Goal: Task Accomplishment & Management: Use online tool/utility

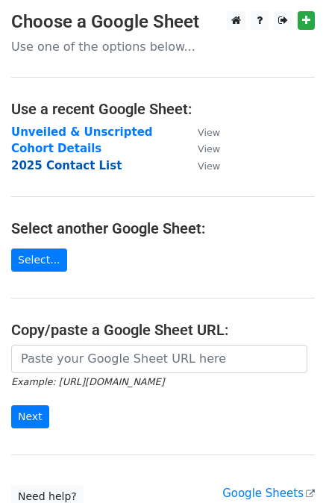
click at [66, 166] on strong "2025 Contact List" at bounding box center [66, 165] width 111 height 13
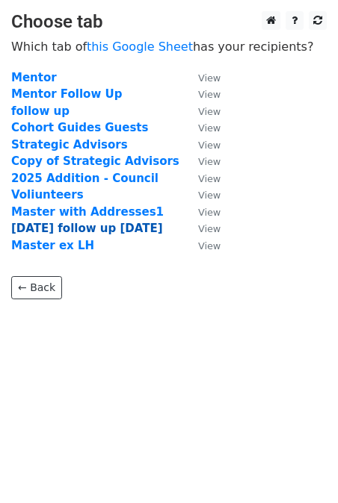
click at [109, 224] on strong "[DATE] follow up [DATE]" at bounding box center [87, 228] width 152 height 13
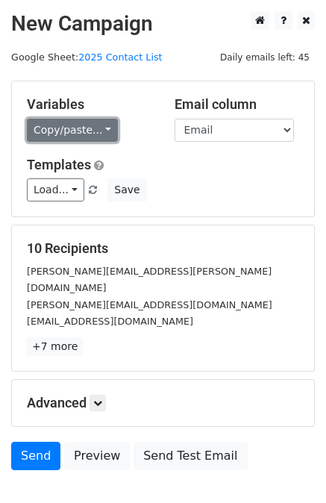
click at [55, 140] on link "Copy/paste..." at bounding box center [72, 130] width 91 height 23
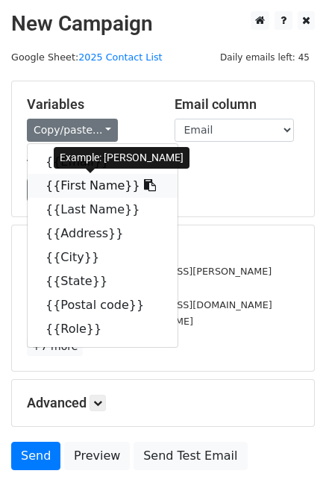
click at [66, 181] on link "{{First Name}}" at bounding box center [103, 186] width 150 height 24
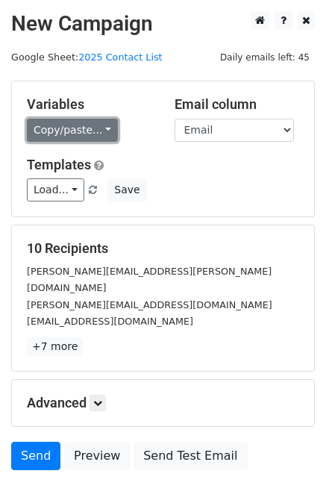
click at [64, 131] on link "Copy/paste..." at bounding box center [72, 130] width 91 height 23
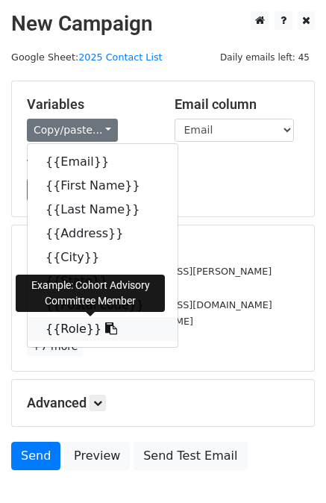
click at [62, 326] on link "{{Role}}" at bounding box center [103, 329] width 150 height 24
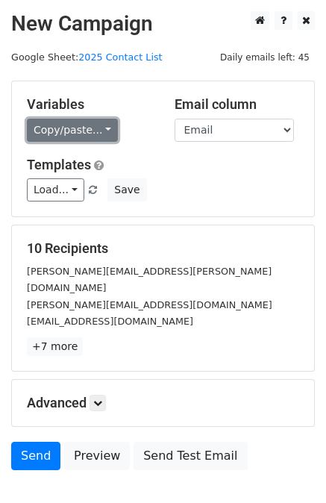
click at [90, 128] on link "Copy/paste..." at bounding box center [72, 130] width 91 height 23
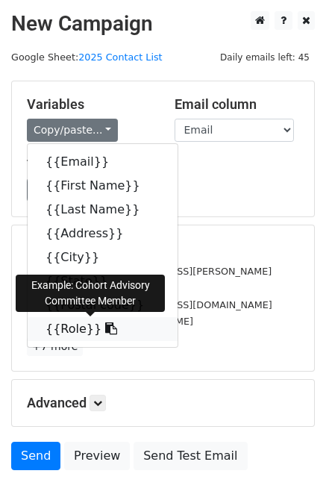
click at [69, 324] on link "{{Role}}" at bounding box center [103, 329] width 150 height 24
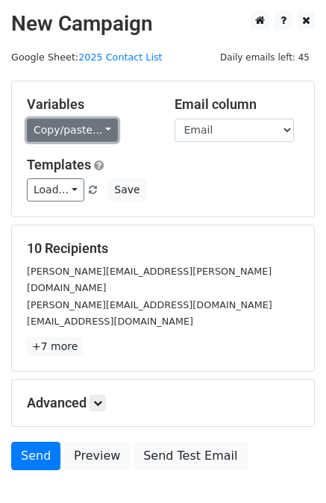
click at [69, 128] on link "Copy/paste..." at bounding box center [72, 130] width 91 height 23
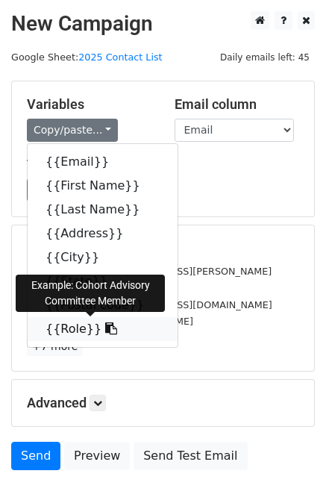
click at [71, 323] on link "{{Role}}" at bounding box center [103, 329] width 150 height 24
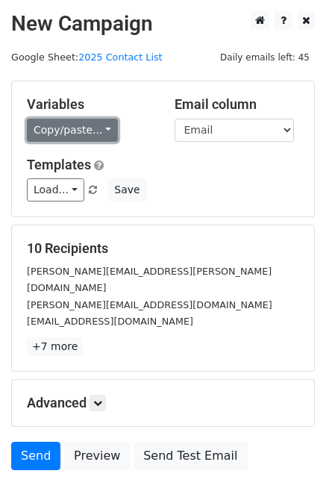
click at [60, 126] on link "Copy/paste..." at bounding box center [72, 130] width 91 height 23
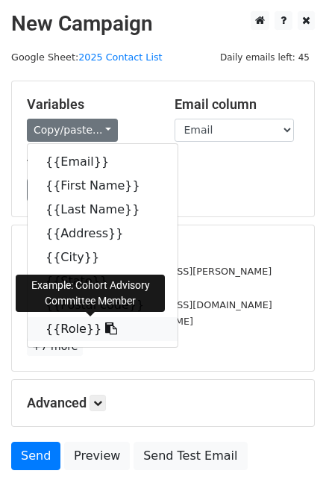
click at [59, 325] on link "{{Role}}" at bounding box center [103, 329] width 150 height 24
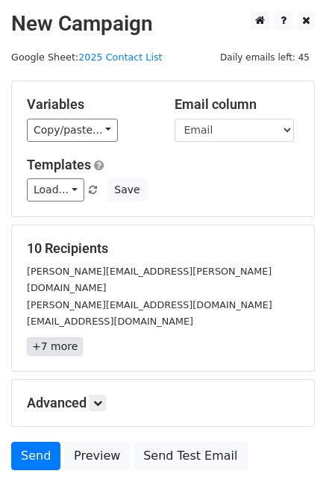
click at [55, 338] on link "+7 more" at bounding box center [55, 347] width 56 height 19
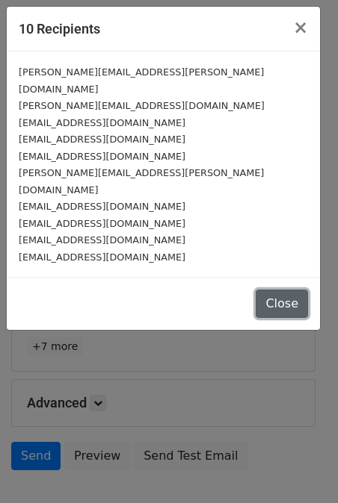
click at [270, 290] on button "Close" at bounding box center [281, 304] width 52 height 28
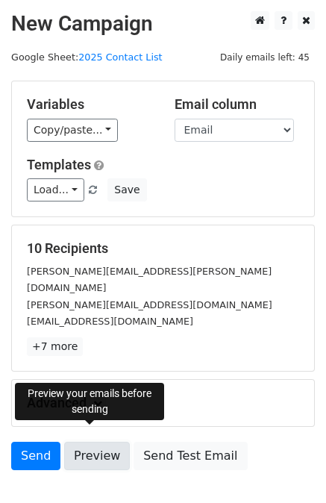
click at [96, 442] on link "Preview" at bounding box center [97, 456] width 66 height 28
